Goal: Task Accomplishment & Management: Manage account settings

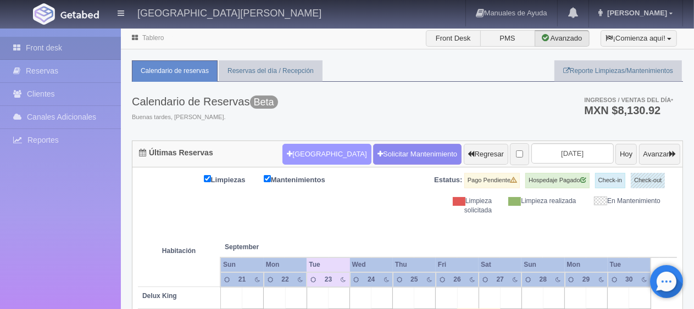
click at [325, 145] on button "[GEOGRAPHIC_DATA]" at bounding box center [327, 154] width 89 height 21
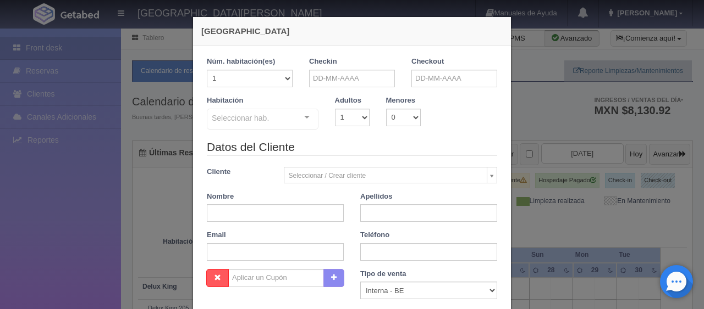
checkbox input "false"
click at [329, 84] on input "text" at bounding box center [352, 79] width 86 height 18
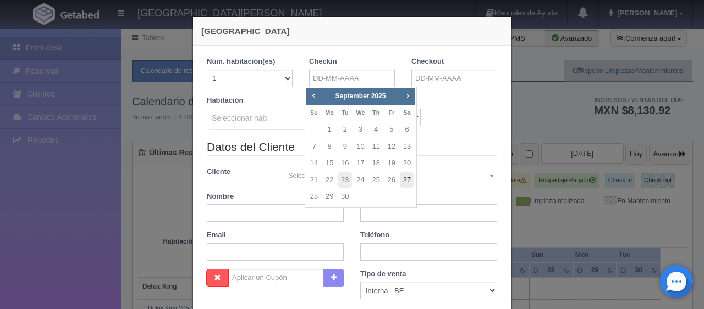
click at [402, 176] on link "27" at bounding box center [407, 181] width 14 height 16
type input "[DATE]"
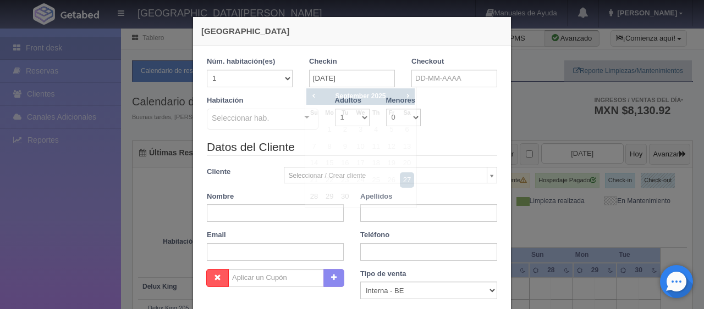
checkbox input "false"
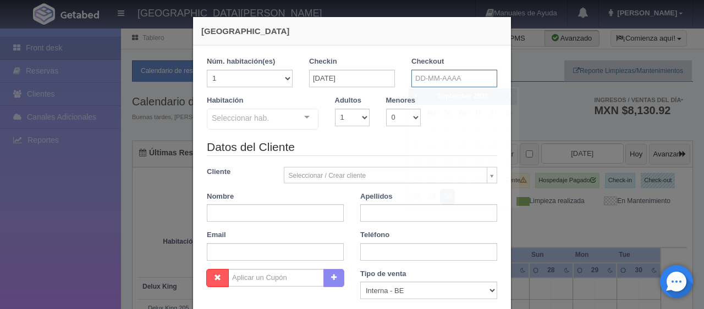
click at [417, 81] on input "text" at bounding box center [454, 79] width 86 height 18
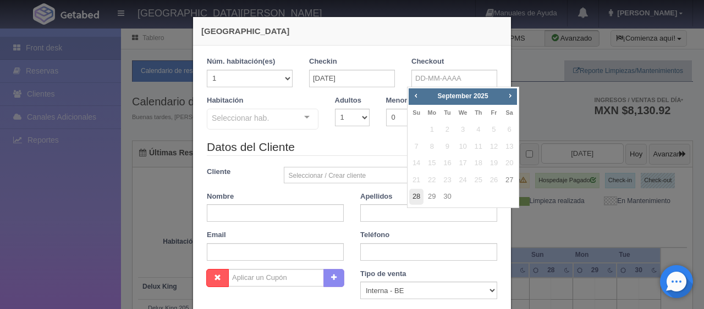
click at [410, 198] on link "28" at bounding box center [416, 197] width 14 height 16
type input "[DATE]"
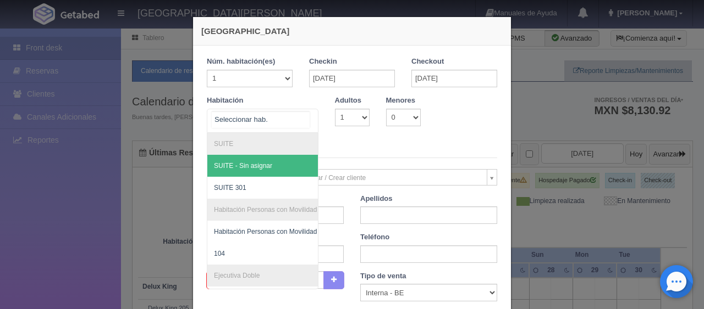
click at [312, 112] on div "SUITE SUITE - Sin asignar SUITE 301 Habitación Personas con Movilidad Reducida …" at bounding box center [263, 121] width 112 height 24
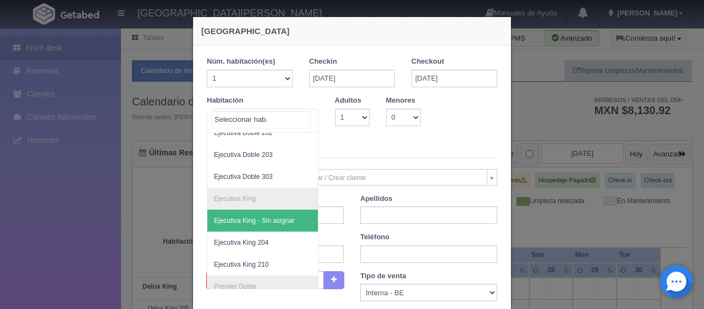
scroll to position [330, 0]
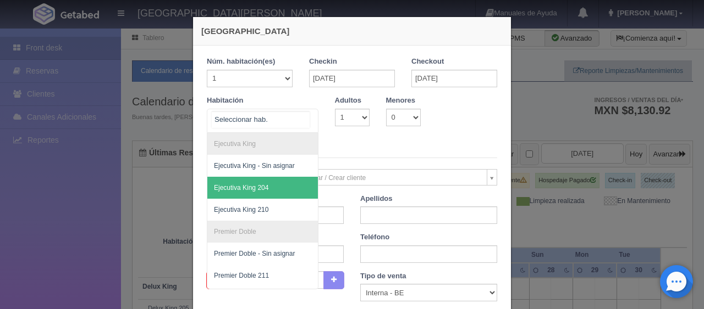
click at [256, 184] on span "Ejecutiva King 204" at bounding box center [241, 188] width 54 height 8
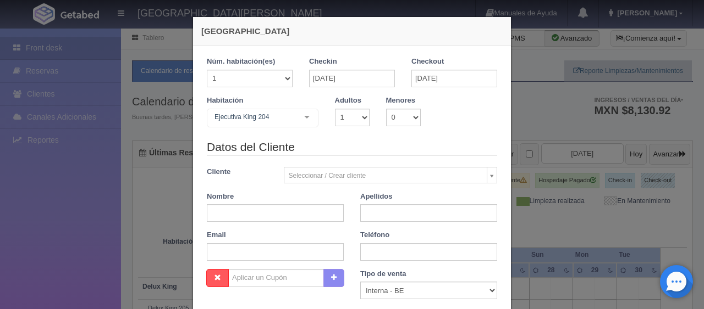
checkbox input "false"
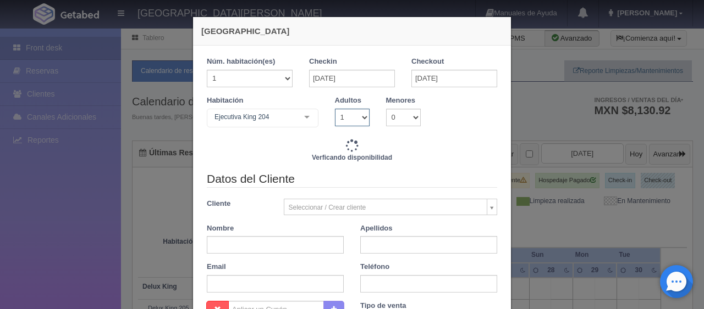
click at [342, 119] on select "1 2 3 4 5 6 7 8 9 10" at bounding box center [352, 118] width 35 height 18
select select "2"
click at [335, 109] on select "1 2 3 4 5 6 7 8 9 10" at bounding box center [352, 118] width 35 height 18
checkbox input "false"
type input "1299.00"
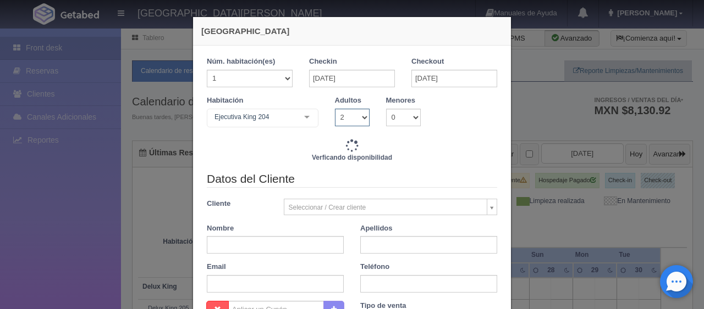
checkbox input "false"
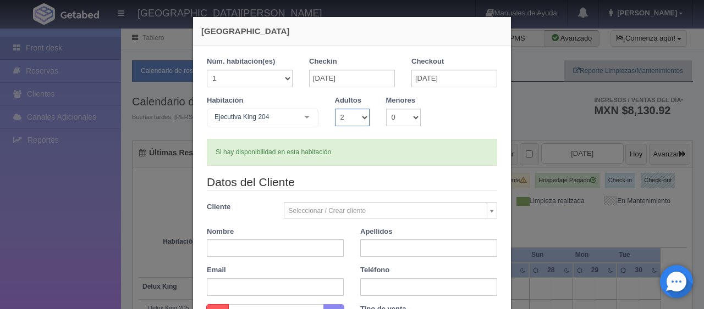
type input "1549.00"
checkbox input "false"
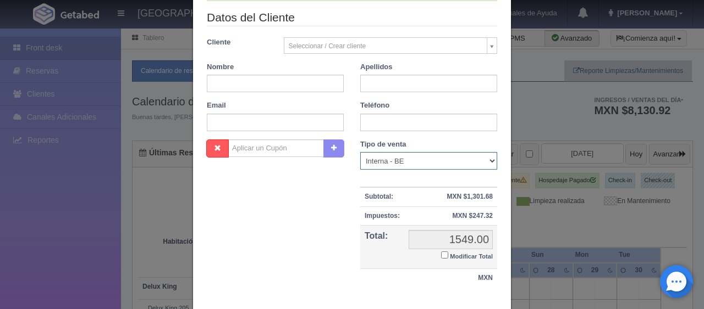
click at [369, 158] on select "Correo Electronico Interna - BE Llamada OTA Externa Otro WALK IN" at bounding box center [428, 161] width 137 height 18
click at [360, 152] on select "Correo Electronico Interna - BE Llamada OTA Externa Otro WALK IN" at bounding box center [428, 161] width 137 height 18
click at [372, 166] on select "Correo Electronico Interna - BE Llamada OTA Externa Otro WALK IN" at bounding box center [428, 161] width 137 height 18
select select "phone"
click at [360, 152] on select "Correo Electronico Interna - BE Llamada OTA Externa Otro WALK IN" at bounding box center [428, 161] width 137 height 18
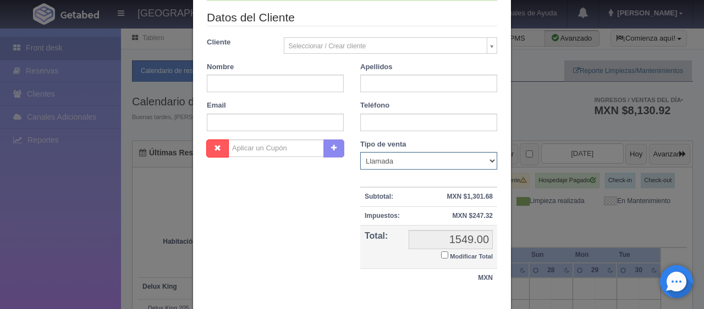
click at [368, 159] on select "Correo Electronico Interna - BE Llamada OTA Externa Otro WALK IN" at bounding box center [428, 161] width 137 height 18
click at [277, 83] on input "text" at bounding box center [275, 84] width 137 height 18
type input "Raymundo"
click at [371, 79] on input "text" at bounding box center [428, 84] width 137 height 18
drag, startPoint x: 372, startPoint y: 82, endPoint x: 369, endPoint y: 88, distance: 6.6
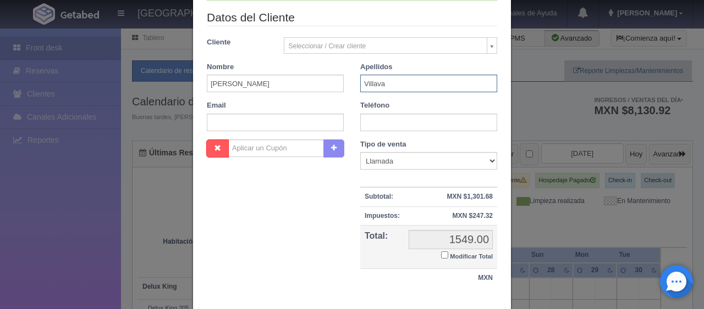
click at [369, 88] on input "Villava" at bounding box center [428, 84] width 137 height 18
click at [368, 81] on input "Villava" at bounding box center [428, 84] width 137 height 18
click at [372, 80] on input "Villava" at bounding box center [428, 84] width 137 height 18
click at [354, 118] on div "Teléfono" at bounding box center [428, 116] width 153 height 31
click at [360, 119] on input "text" at bounding box center [428, 123] width 137 height 18
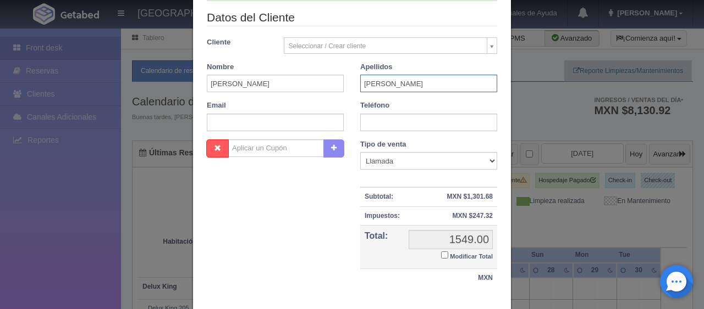
click at [363, 81] on input "Villalva" at bounding box center [428, 84] width 137 height 18
type input "Villalba"
click at [375, 116] on input "text" at bounding box center [428, 123] width 137 height 18
type input "4433051082"
click at [441, 253] on input "Modificar Total" at bounding box center [444, 255] width 7 height 7
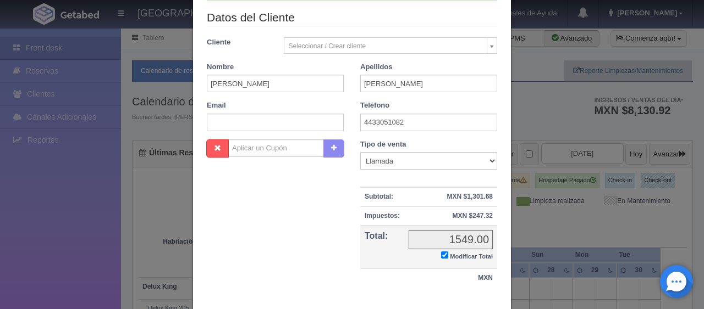
checkbox input "true"
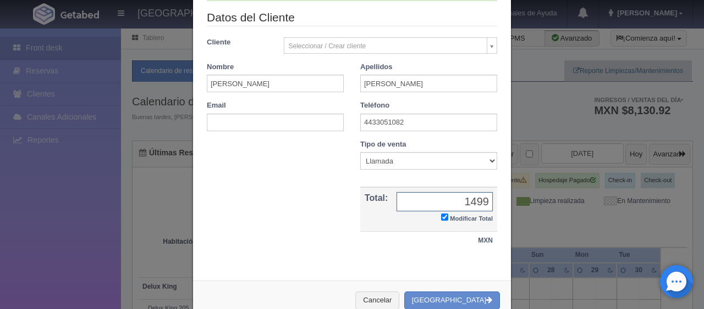
type input "1499"
click at [292, 259] on div "Nombre Cupón : Descuentos : Tipo de venta Correo Electronico Interna - BE Llama…" at bounding box center [351, 201] width 307 height 122
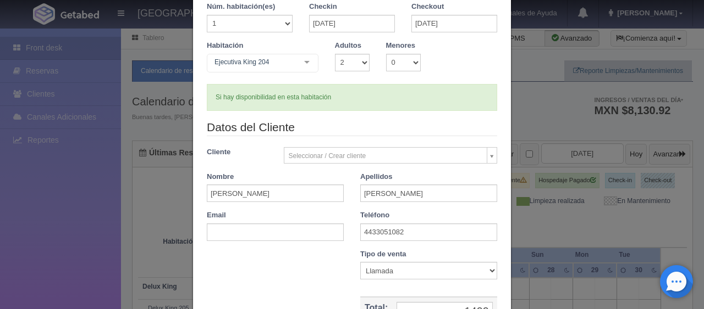
scroll to position [191, 0]
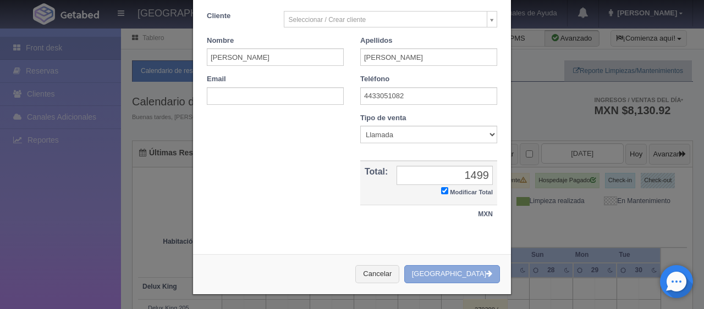
click at [463, 276] on button "Crear Reserva" at bounding box center [452, 275] width 96 height 18
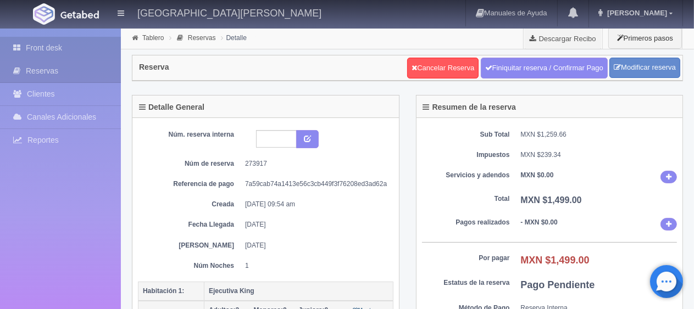
click at [63, 48] on link "Front desk" at bounding box center [60, 48] width 121 height 23
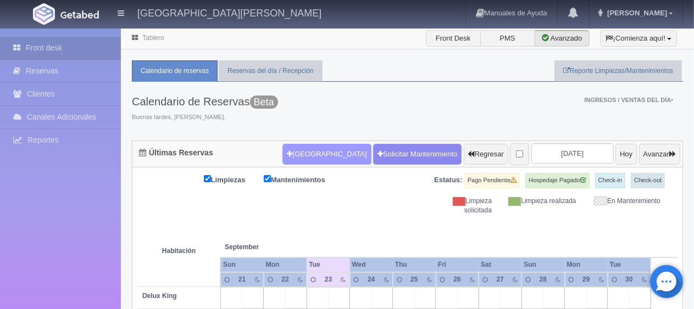
click at [287, 153] on icon "button" at bounding box center [289, 154] width 5 height 7
click at [298, 155] on button "Nueva Reserva" at bounding box center [327, 154] width 89 height 21
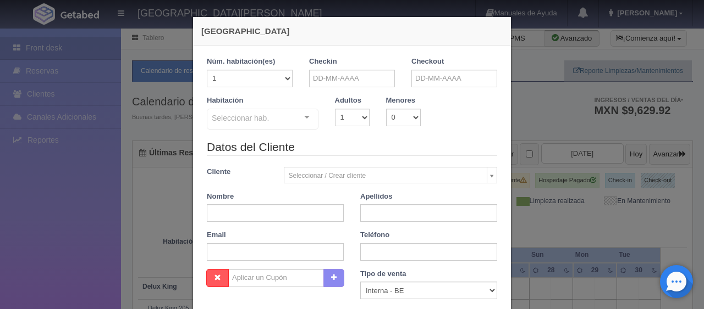
checkbox input "false"
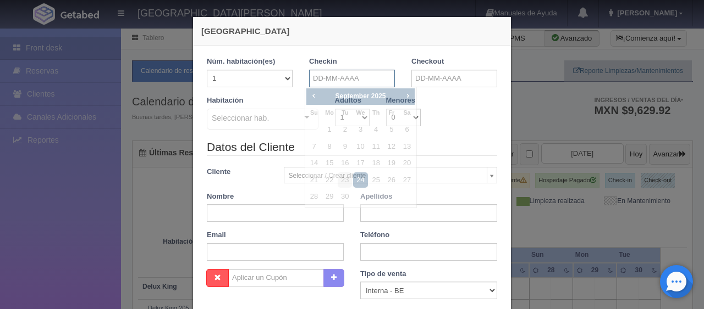
click at [340, 76] on input "text" at bounding box center [352, 79] width 86 height 18
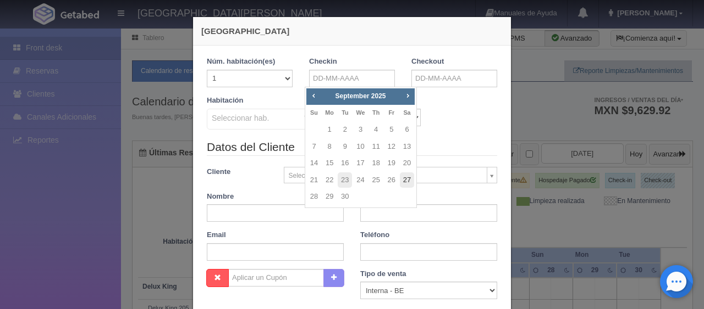
click at [406, 180] on link "27" at bounding box center [407, 181] width 14 height 16
type input "27-09-2025"
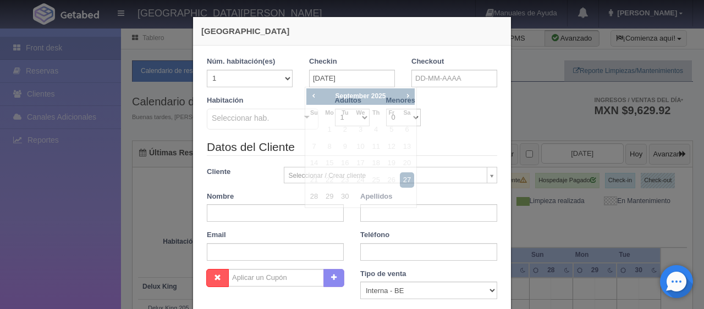
checkbox input "false"
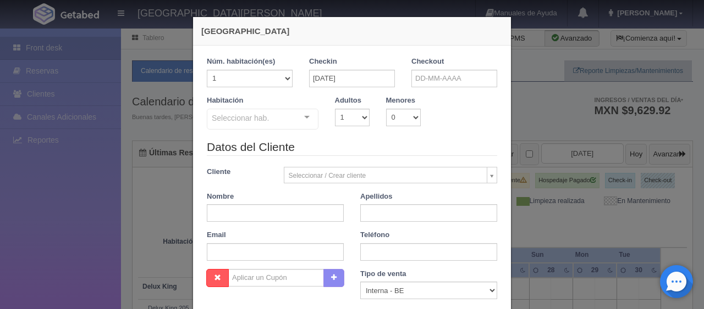
click at [423, 87] on div "Checkout" at bounding box center [454, 76] width 102 height 39
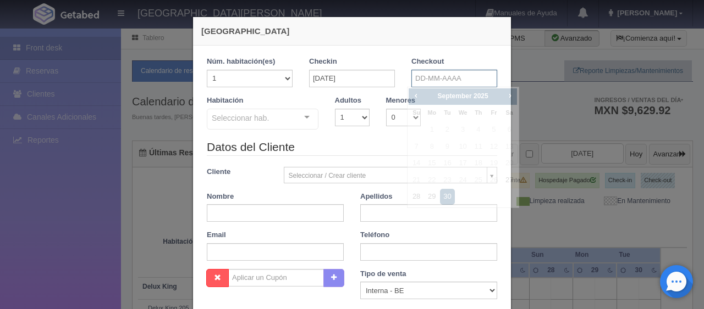
click at [421, 81] on input "text" at bounding box center [454, 79] width 86 height 18
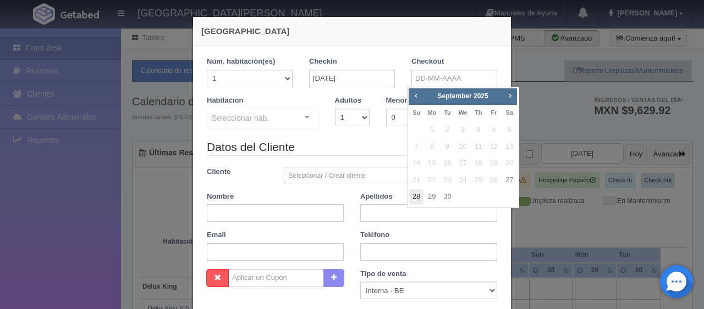
click at [414, 192] on link "28" at bounding box center [416, 197] width 14 height 16
type input "28-09-2025"
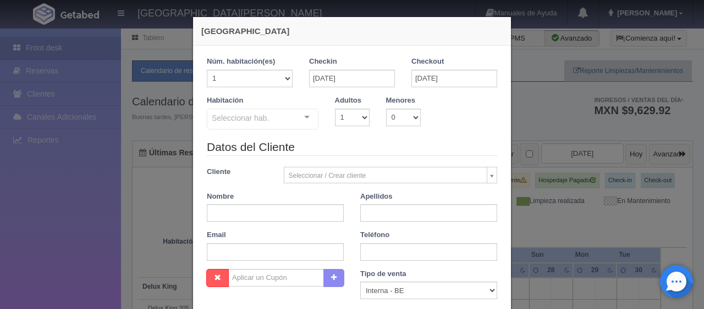
checkbox input "false"
click at [338, 127] on div "Habitación Seleccionar hab. SUITE SUITE - Sin asignar SUITE 301 Habitación Pers…" at bounding box center [351, 117] width 307 height 43
click at [338, 124] on select "1 2 3 4 5 6 7 8 9 10" at bounding box center [352, 118] width 35 height 18
select select "2"
click at [335, 109] on select "1 2 3 4 5 6 7 8 9 10" at bounding box center [352, 118] width 35 height 18
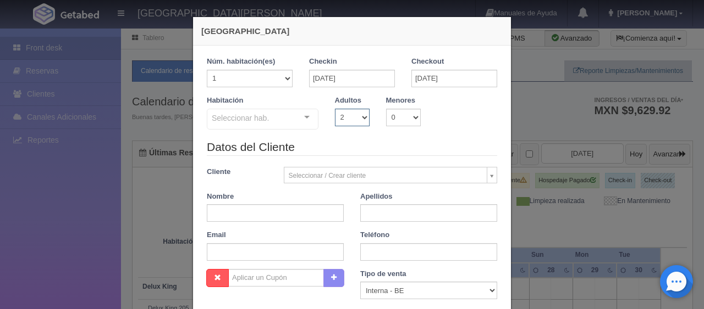
checkbox input "false"
click at [397, 117] on select "0 1 2 3 4 5 6 7 8 9 10" at bounding box center [403, 118] width 35 height 18
select select "1"
click at [386, 109] on select "0 1 2 3 4 5 6 7 8 9 10" at bounding box center [403, 118] width 35 height 18
checkbox input "false"
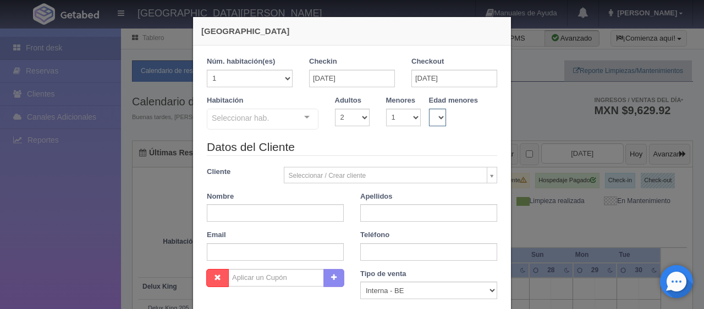
click at [431, 122] on select "0 1 2 3 4 5 6 7 8 9 10 11 12 13 14 15 16 17 18" at bounding box center [438, 118] width 18 height 18
select select "2"
click at [429, 109] on select "0 1 2 3 4 5 6 7 8 9 10 11 12 13 14 15 16 17 18" at bounding box center [438, 118] width 18 height 18
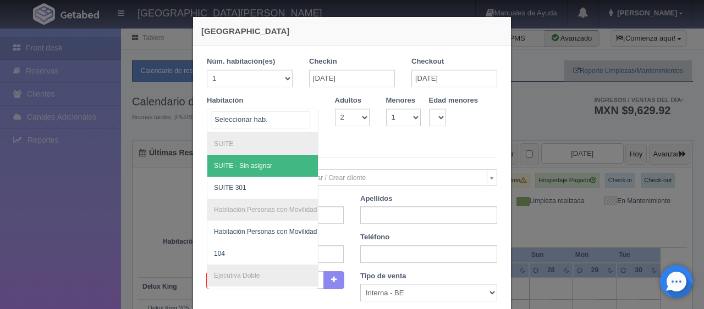
click at [292, 113] on div "SUITE SUITE - Sin asignar SUITE 301 Habitación Personas con Movilidad Reducida …" at bounding box center [263, 121] width 112 height 24
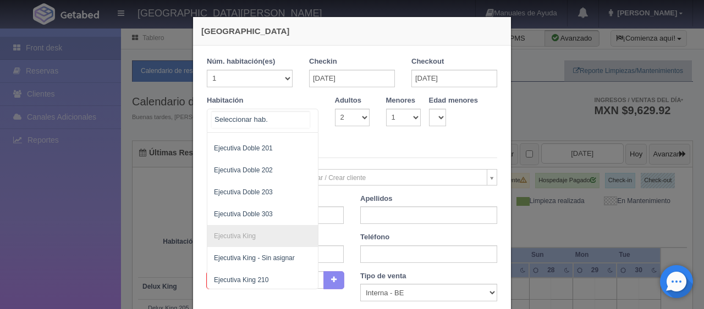
scroll to position [347, 0]
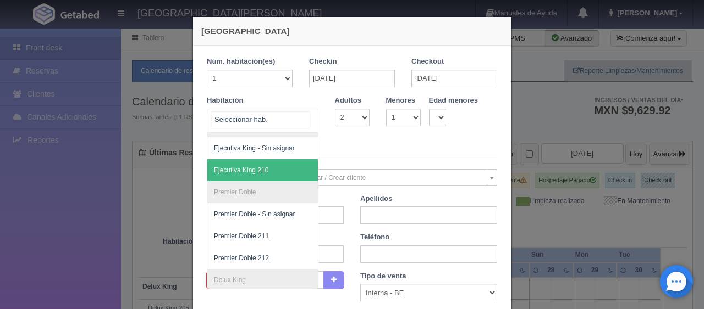
click at [262, 167] on span "Ejecutiva King 210" at bounding box center [241, 171] width 54 height 8
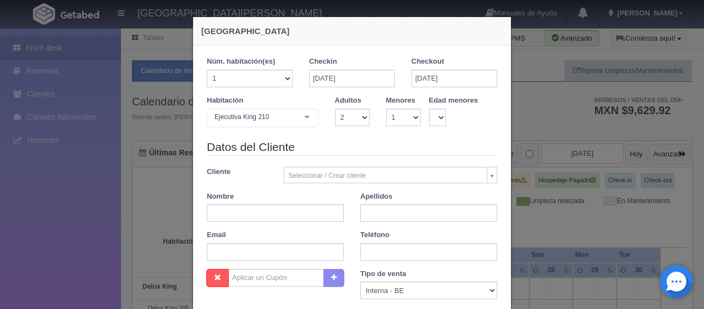
checkbox input "false"
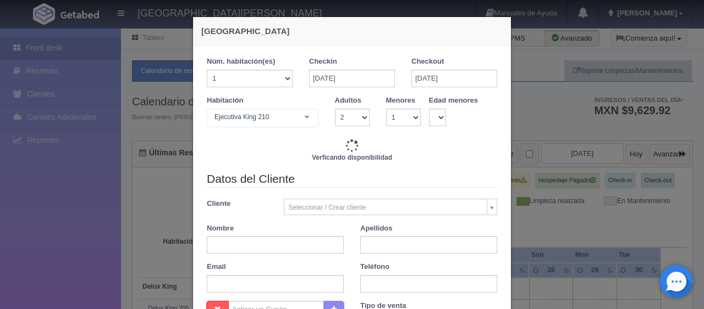
type input "1549.00"
checkbox input "false"
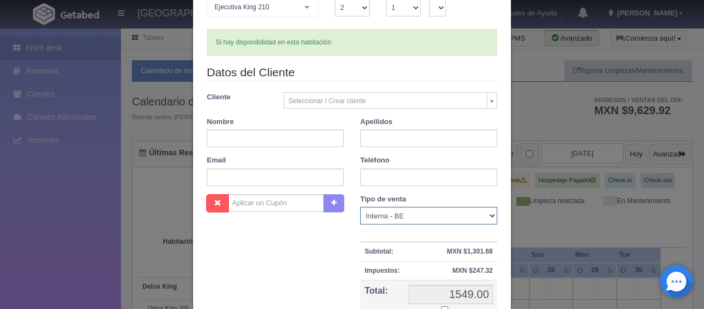
click at [369, 218] on select "Correo Electronico Interna - BE Llamada OTA Externa Otro WALK IN" at bounding box center [428, 216] width 137 height 18
select select "phone"
click at [360, 207] on select "Correo Electronico Interna - BE Llamada OTA Externa Otro WALK IN" at bounding box center [428, 216] width 137 height 18
click at [263, 135] on input "text" at bounding box center [275, 139] width 137 height 18
type input "Paulino"
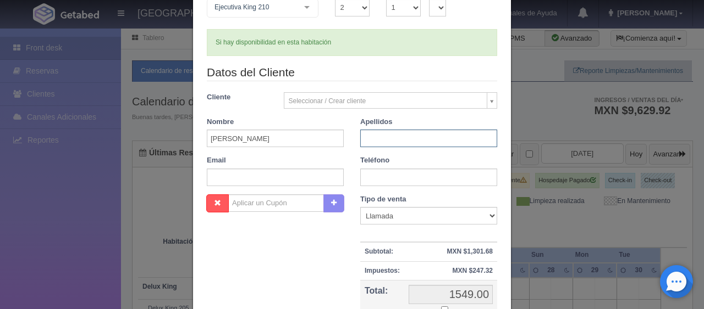
click at [431, 140] on input "text" at bounding box center [428, 139] width 137 height 18
type input "Maya"
drag, startPoint x: 360, startPoint y: 175, endPoint x: 365, endPoint y: 190, distance: 15.3
click at [361, 176] on input "text" at bounding box center [428, 178] width 137 height 18
click at [387, 178] on input "text" at bounding box center [428, 178] width 137 height 18
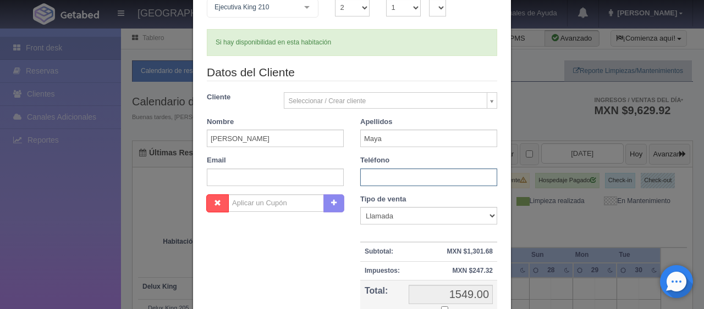
paste input "52 443 305 1082"
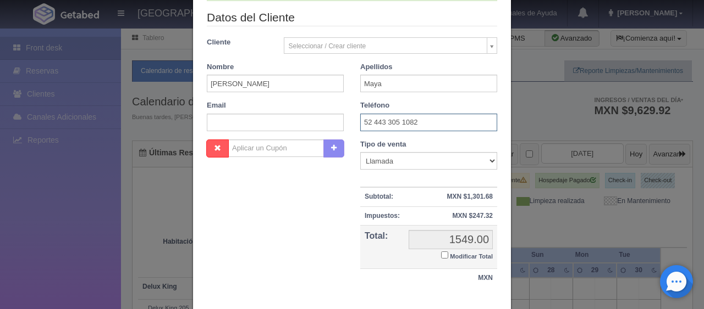
type input "52 443 305 1082"
click at [441, 256] on input "Modificar Total" at bounding box center [444, 255] width 7 height 7
checkbox input "true"
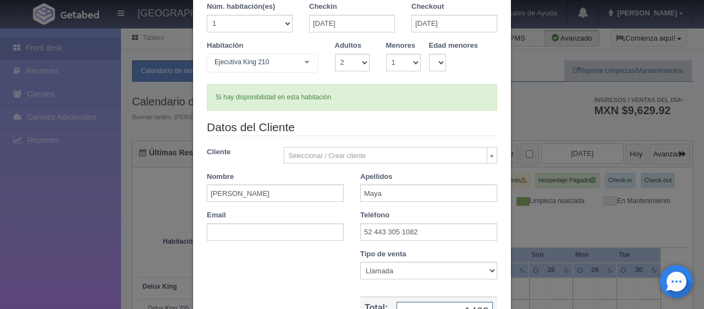
scroll to position [191, 0]
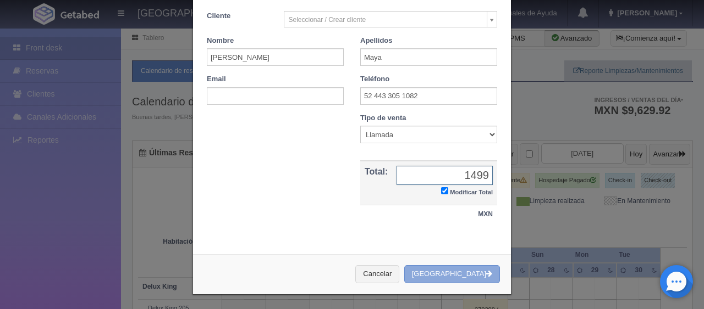
type input "1499"
click at [445, 273] on button "[GEOGRAPHIC_DATA]" at bounding box center [452, 275] width 96 height 18
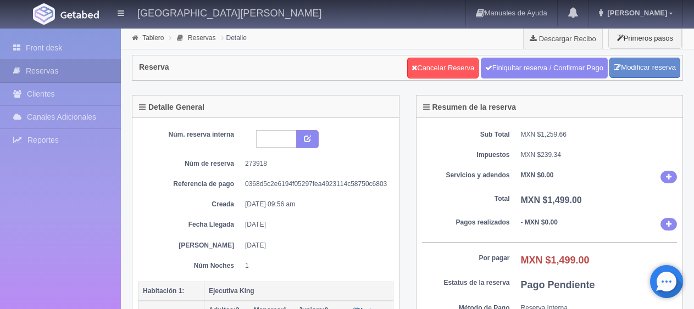
click at [589, 21] on link at bounding box center [573, 13] width 31 height 27
click at [0, 0] on p "Actualizaciones recientes" at bounding box center [0, 0] width 0 height 0
click at [552, 39] on link "Descargar Recibo" at bounding box center [563, 38] width 79 height 22
click at [86, 43] on link "Front desk" at bounding box center [60, 48] width 121 height 23
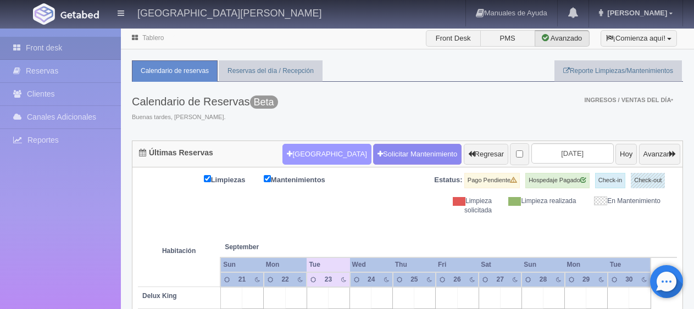
click at [293, 156] on button "[GEOGRAPHIC_DATA]" at bounding box center [327, 154] width 89 height 21
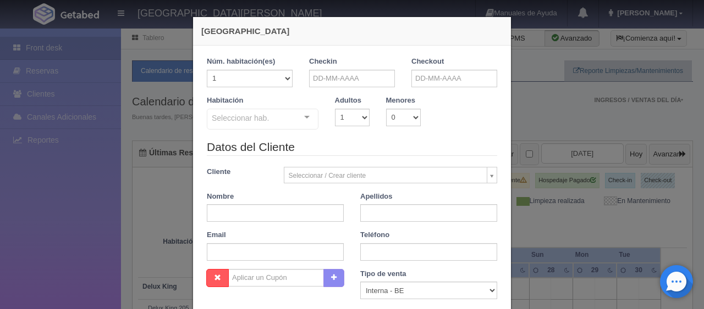
checkbox input "false"
click at [319, 66] on label "Checkin" at bounding box center [323, 62] width 28 height 10
click at [316, 74] on input "text" at bounding box center [352, 79] width 86 height 18
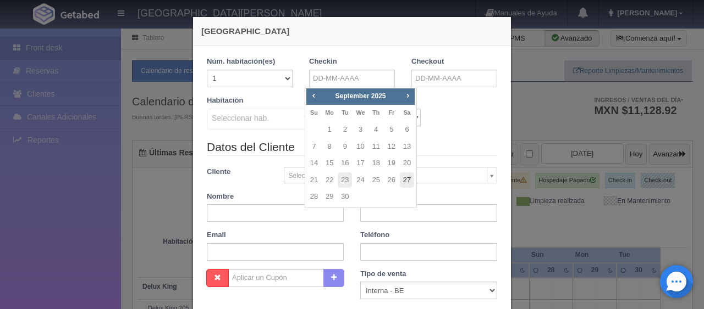
click at [405, 181] on link "27" at bounding box center [407, 181] width 14 height 16
type input "27-09-2025"
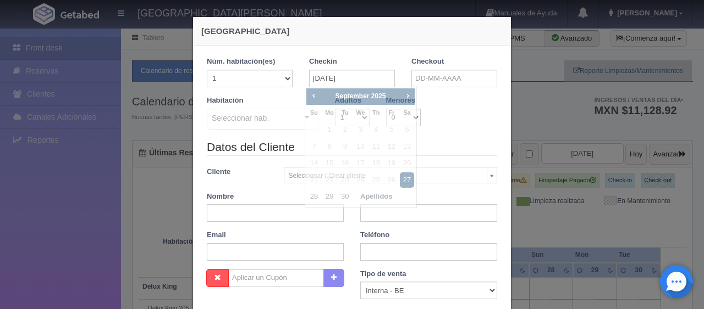
checkbox input "false"
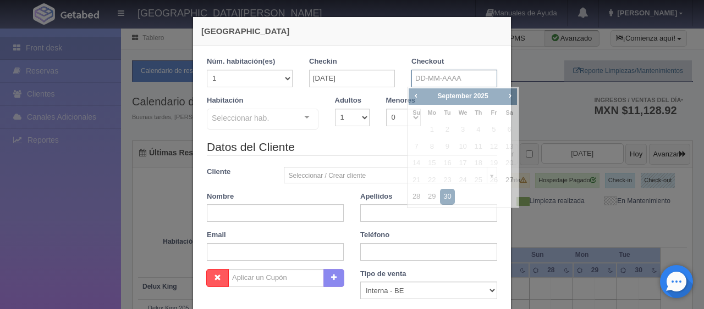
click at [411, 75] on input "text" at bounding box center [454, 79] width 86 height 18
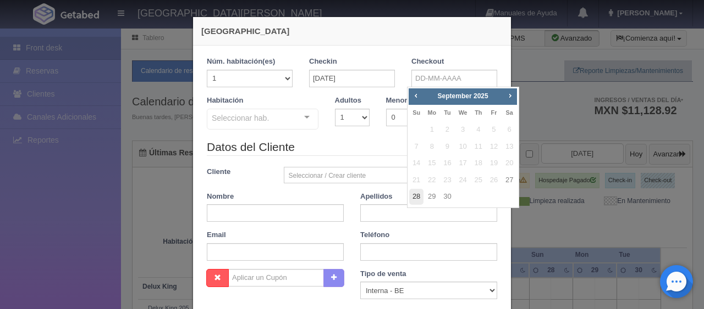
click at [419, 199] on link "28" at bounding box center [416, 197] width 14 height 16
type input "28-09-2025"
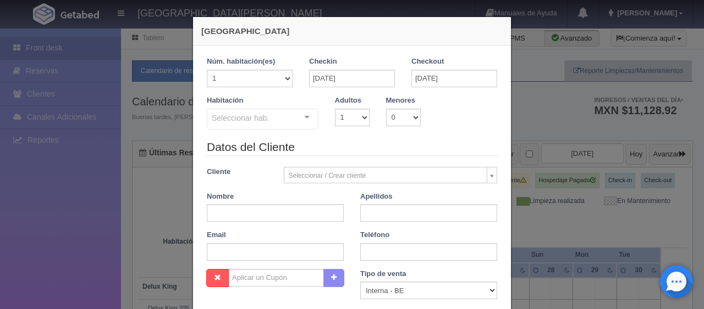
checkbox input "false"
click at [340, 120] on select "1 2 3 4 5 6 7 8 9 10" at bounding box center [352, 118] width 35 height 18
select select "3"
click at [335, 109] on select "1 2 3 4 5 6 7 8 9 10" at bounding box center [352, 118] width 35 height 18
drag, startPoint x: 273, startPoint y: 119, endPoint x: 272, endPoint y: 128, distance: 8.3
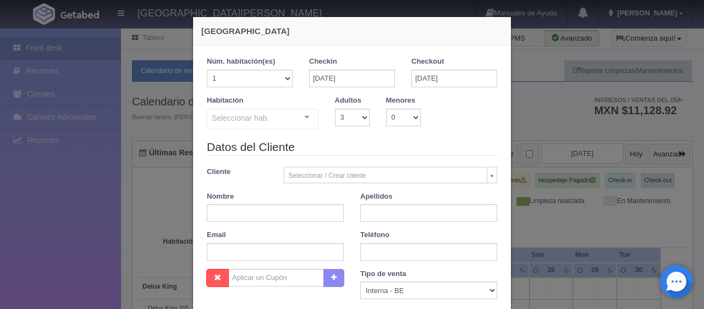
click at [273, 123] on div "Seleccionar hab." at bounding box center [263, 119] width 112 height 21
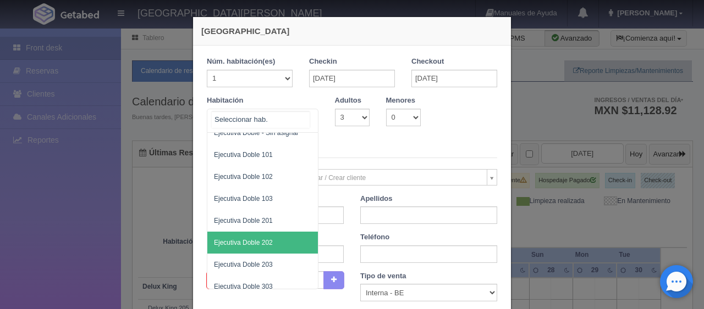
scroll to position [220, 0]
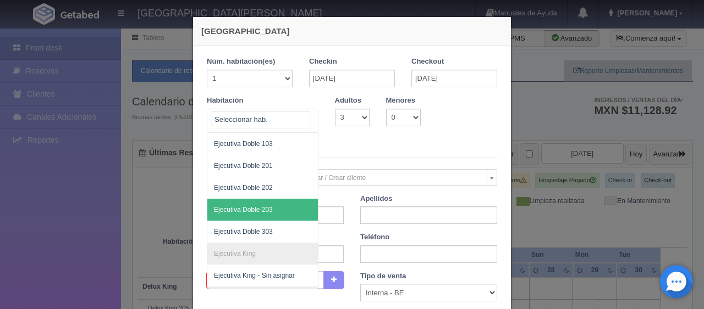
click at [270, 213] on span "Ejecutiva Doble 203" at bounding box center [299, 210] width 185 height 22
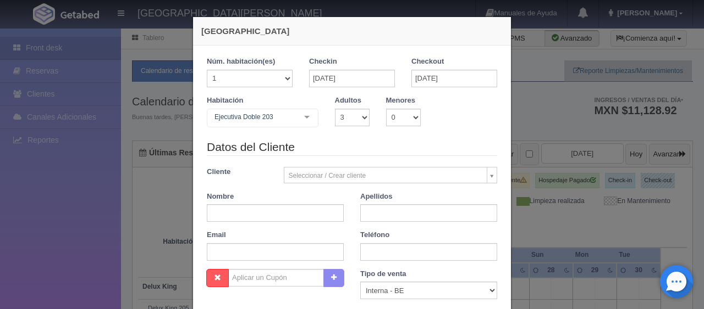
checkbox input "false"
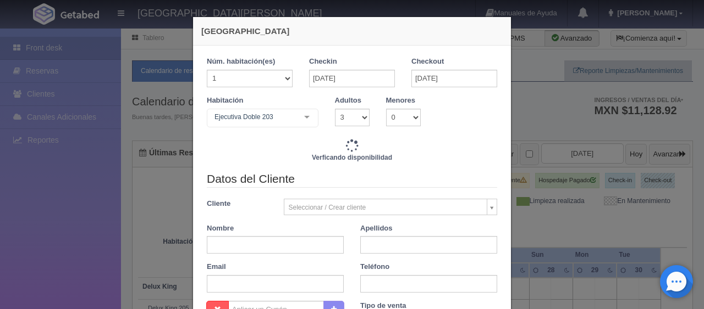
scroll to position [55, 0]
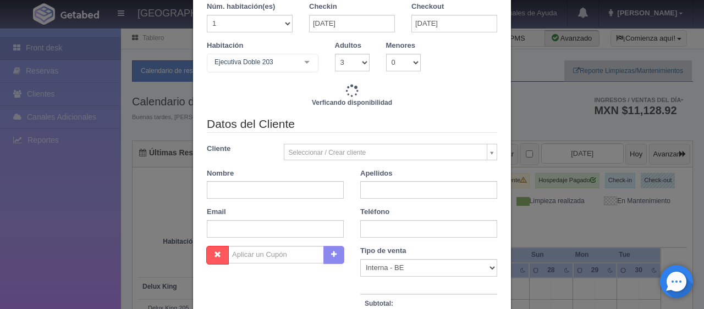
type input "1759.00"
checkbox input "false"
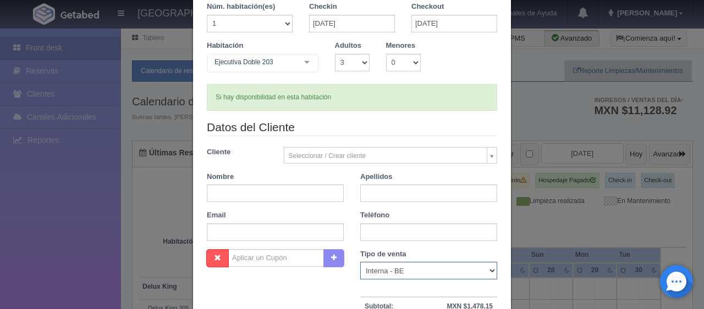
click at [414, 269] on select "Correo Electronico Interna - BE Llamada OTA Externa Otro WALK IN" at bounding box center [428, 271] width 137 height 18
select select "phone"
click at [360, 262] on select "Correo Electronico Interna - BE Llamada OTA Externa Otro WALK IN" at bounding box center [428, 271] width 137 height 18
click at [373, 236] on input "text" at bounding box center [428, 233] width 137 height 18
paste input "52 443 305 1082"
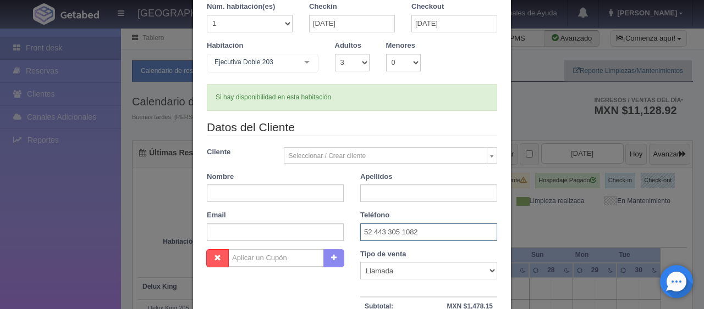
type input "52 443 305 1082"
click at [237, 198] on input "text" at bounding box center [275, 194] width 137 height 18
type input "Alejandro"
drag, startPoint x: 369, startPoint y: 197, endPoint x: 383, endPoint y: 200, distance: 13.9
click at [383, 199] on input "text" at bounding box center [428, 194] width 137 height 18
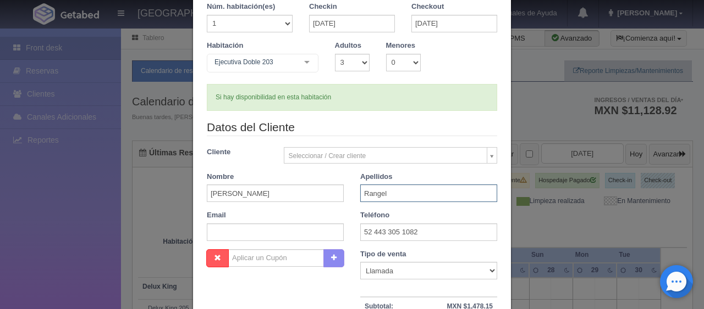
scroll to position [165, 0]
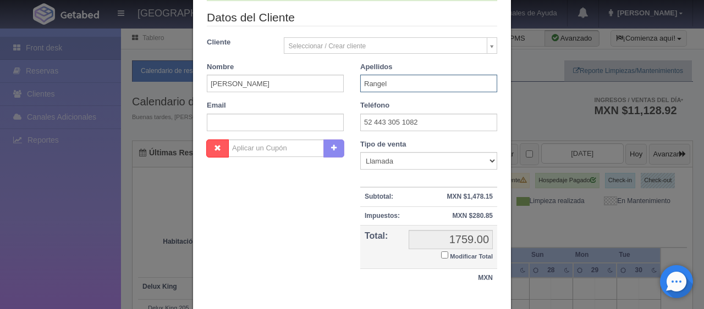
type input "Rangel"
click at [314, 261] on div "Nombre Cupón : Descuentos : Tipo de venta Correo Electronico Interna - BE Llama…" at bounding box center [351, 220] width 307 height 160
click at [441, 252] on input "Modificar Total" at bounding box center [444, 255] width 7 height 7
checkbox input "true"
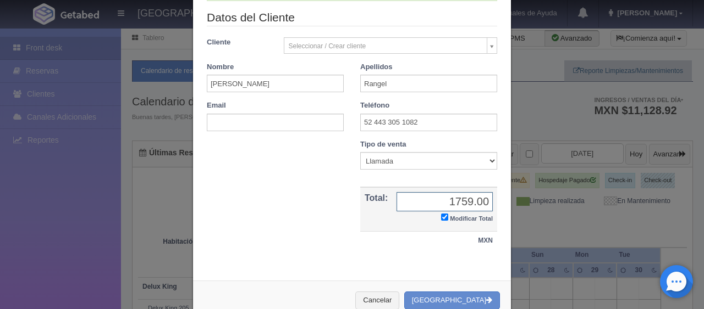
type input "2"
type input "1699"
click at [266, 219] on div "Nombre Cupón : Descuentos : Tipo de venta Correo Electronico Interna - BE Llama…" at bounding box center [351, 201] width 307 height 122
click at [442, 300] on button "[GEOGRAPHIC_DATA]" at bounding box center [452, 301] width 96 height 18
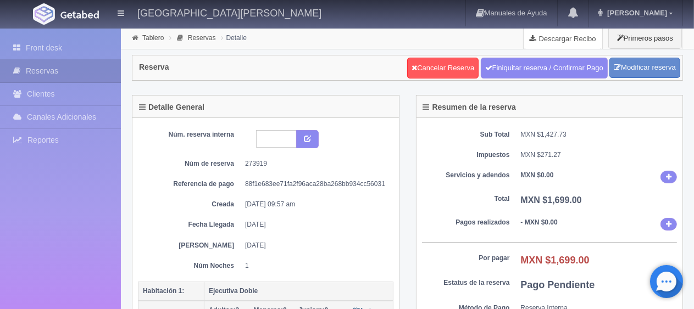
click at [540, 35] on link "Descargar Recibo" at bounding box center [563, 38] width 79 height 22
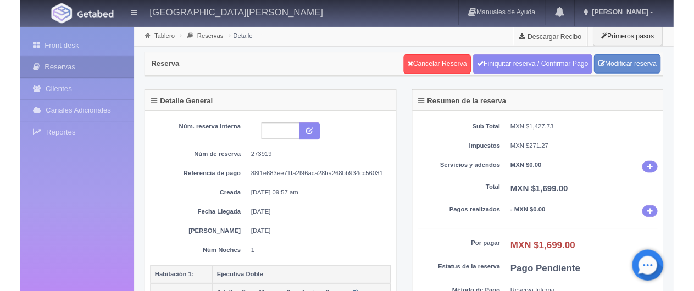
scroll to position [110, 0]
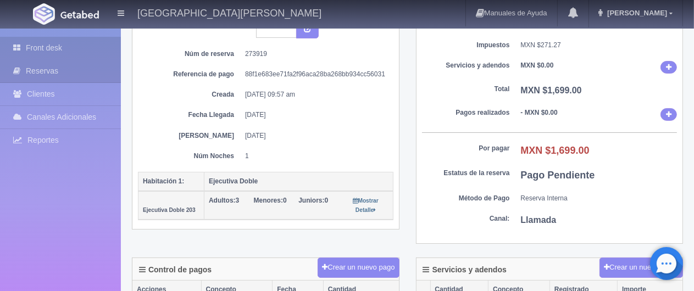
click at [70, 48] on link "Front desk" at bounding box center [60, 48] width 121 height 23
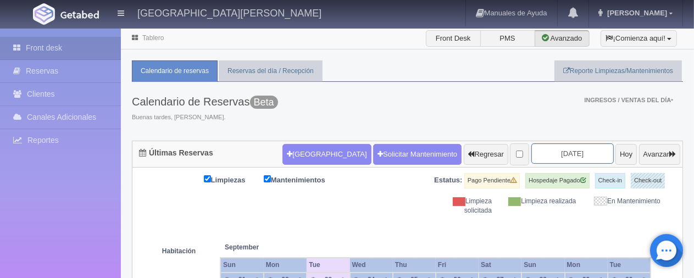
click at [535, 151] on input "[DATE]" at bounding box center [573, 153] width 82 height 20
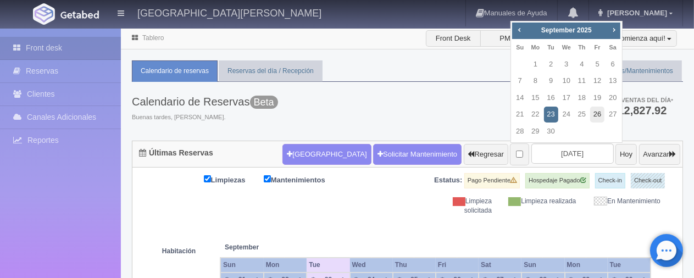
click at [596, 115] on link "26" at bounding box center [597, 115] width 14 height 16
type input "[DATE]"
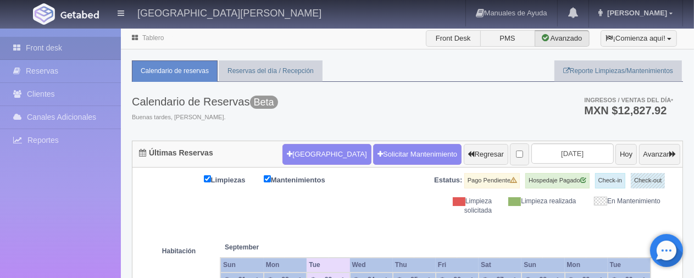
scroll to position [165, 0]
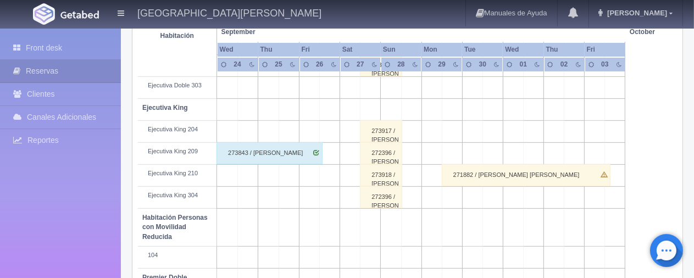
scroll to position [342, 0]
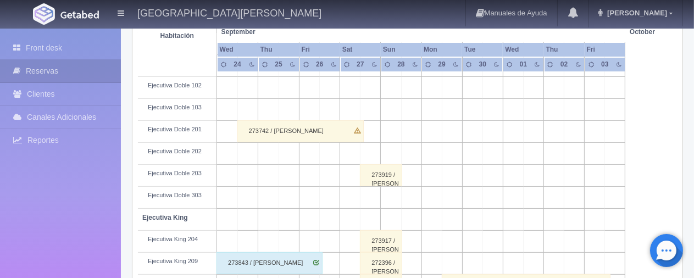
click at [383, 178] on div "273919 / [PERSON_NAME]" at bounding box center [381, 175] width 42 height 22
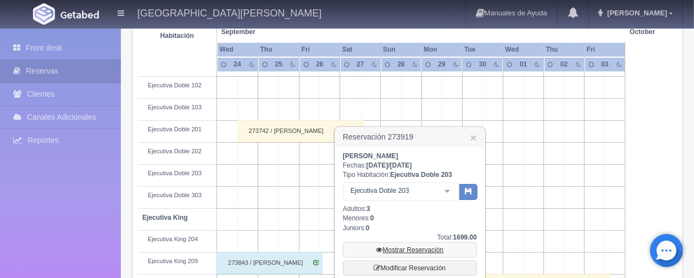
click at [424, 246] on link "Mostrar Reservación" at bounding box center [410, 249] width 134 height 15
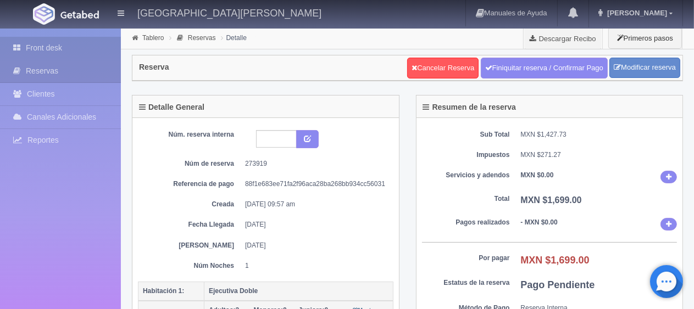
click at [96, 48] on link "Front desk" at bounding box center [60, 48] width 121 height 23
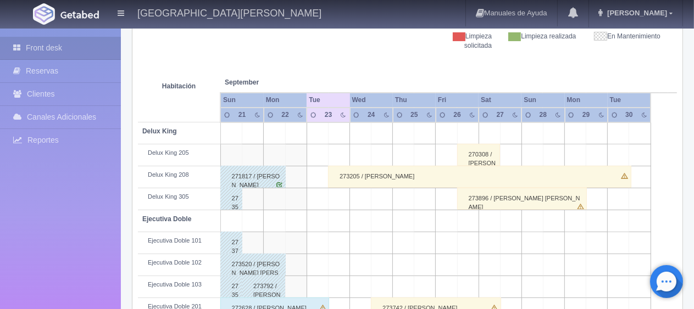
scroll to position [330, 0]
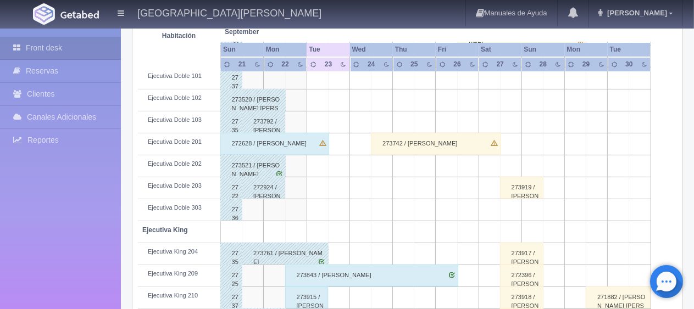
click at [261, 141] on div "272628 / [PERSON_NAME]" at bounding box center [274, 144] width 109 height 22
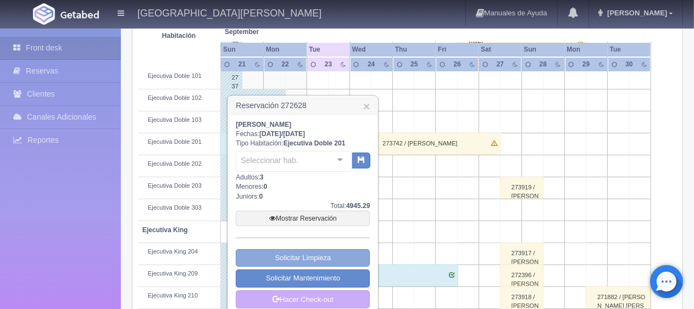
scroll to position [385, 0]
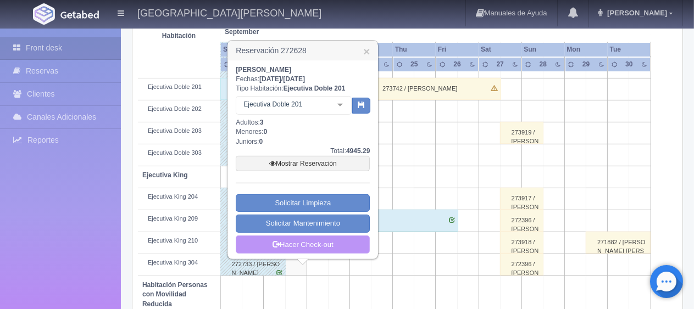
click at [315, 237] on link "Hacer Check-out" at bounding box center [303, 245] width 134 height 19
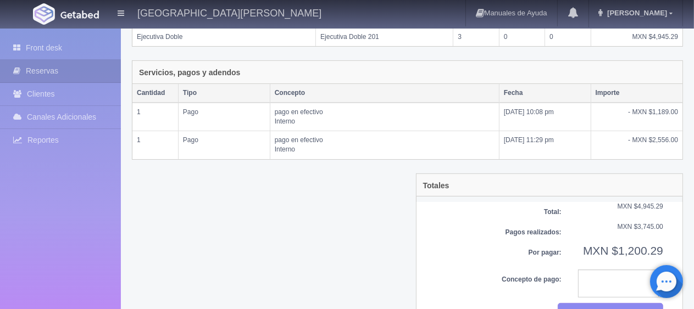
scroll to position [246, 0]
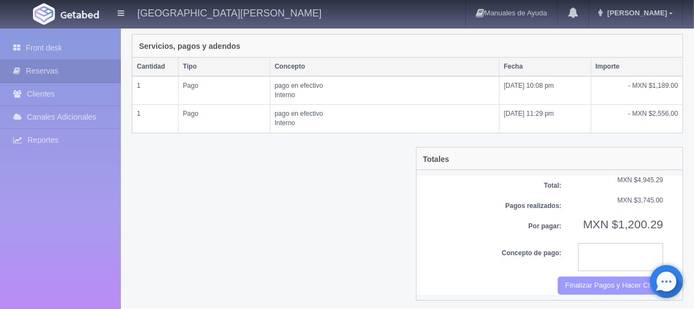
click at [578, 284] on button "Finalizar Pagos y Hacer Checkout" at bounding box center [611, 286] width 106 height 18
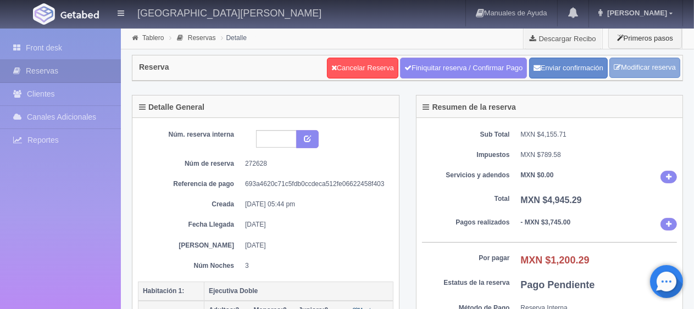
click at [638, 71] on link "Modificar reserva" at bounding box center [645, 68] width 71 height 20
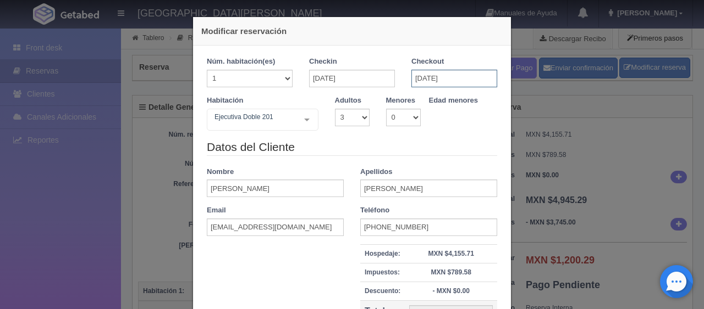
click at [426, 75] on input "[DATE]" at bounding box center [454, 79] width 86 height 18
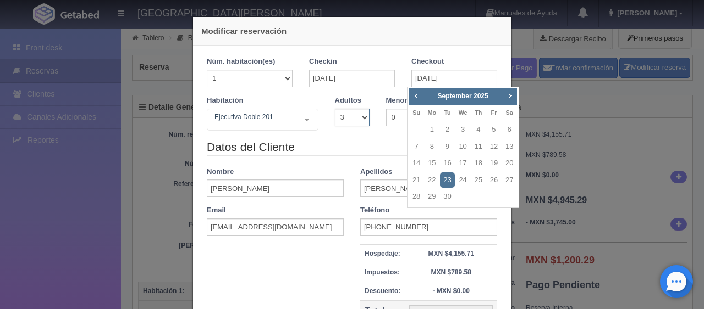
click at [356, 114] on select "1 2 3 4 5 6 7 8 9 10" at bounding box center [352, 118] width 35 height 18
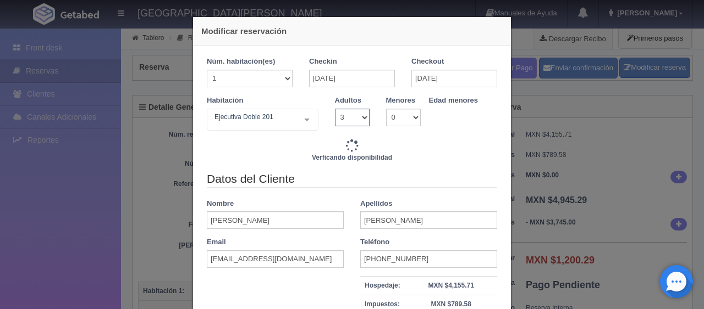
select select "2"
click at [335, 109] on select "1 2 3 4 5 6 7 8 9 10" at bounding box center [352, 118] width 35 height 18
checkbox input "false"
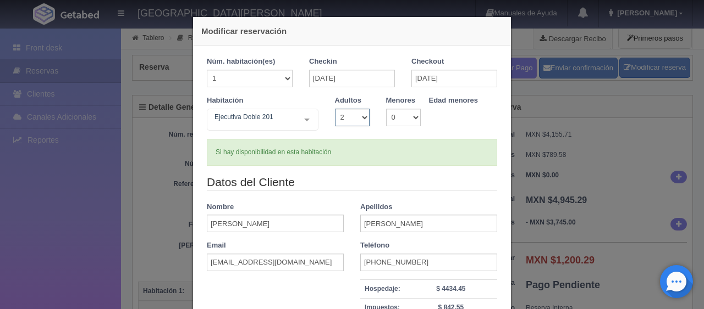
scroll to position [156, 0]
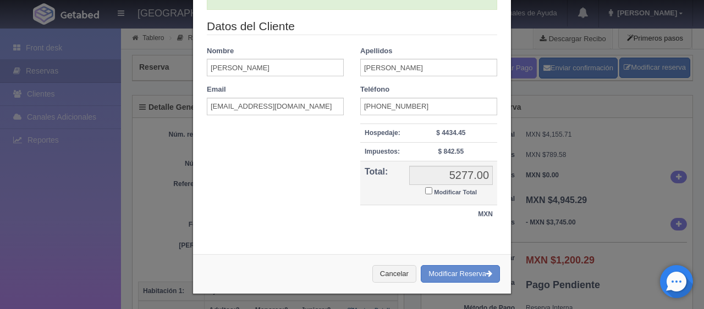
type input "4647.00"
click at [425, 189] on input "Modificar Total" at bounding box center [428, 190] width 7 height 7
checkbox input "true"
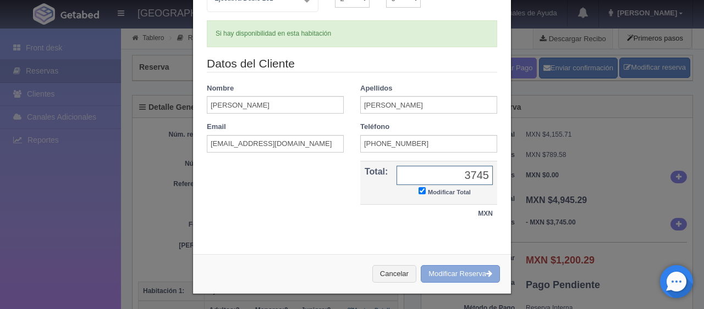
type input "3745"
click at [429, 277] on button "Modificar Reserva" at bounding box center [460, 275] width 79 height 18
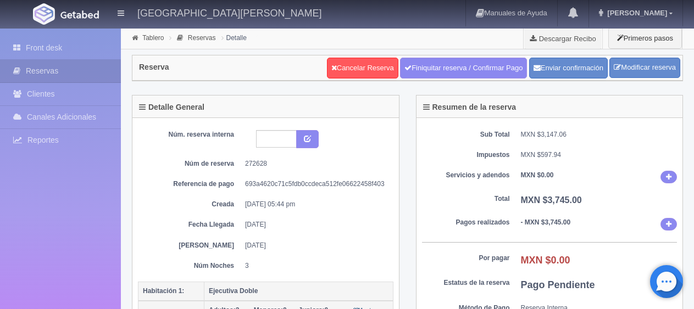
click at [27, 45] on link "Front desk" at bounding box center [60, 48] width 121 height 23
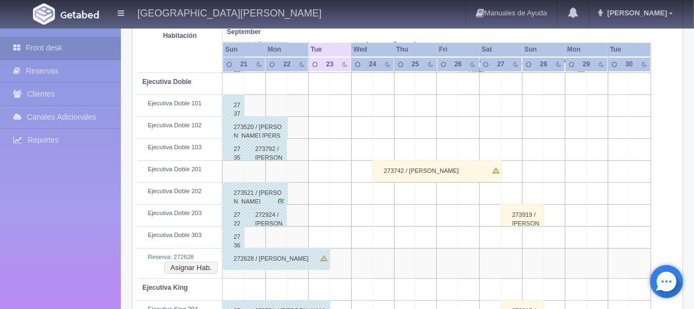
scroll to position [302, 0]
click at [256, 251] on div "272628 / [PERSON_NAME]" at bounding box center [276, 259] width 108 height 22
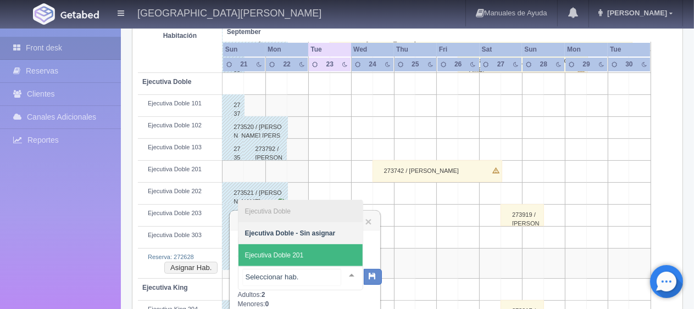
click at [305, 256] on span "Ejecutiva Doble 201" at bounding box center [301, 256] width 124 height 22
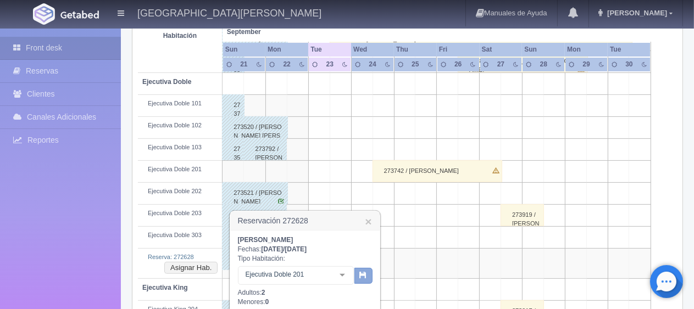
click at [361, 281] on button "button" at bounding box center [364, 276] width 18 height 16
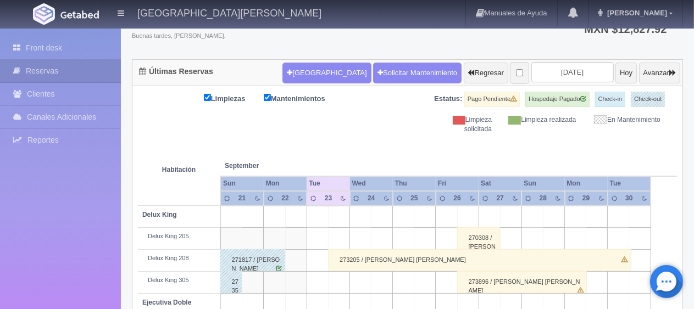
scroll to position [81, 0]
